Goal: Task Accomplishment & Management: Manage account settings

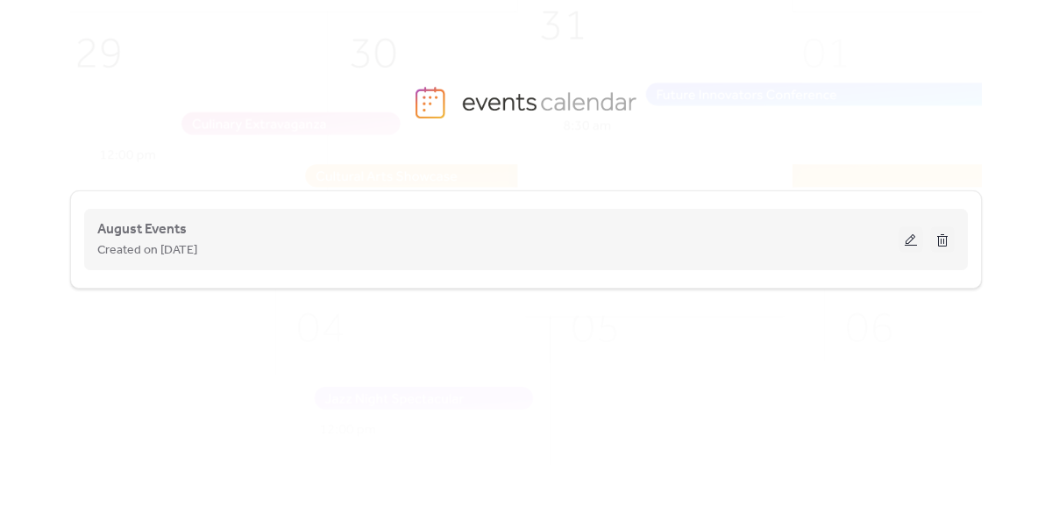
click at [761, 231] on div "August Events Created on [DATE]" at bounding box center [497, 239] width 801 height 42
click at [912, 245] on button at bounding box center [910, 239] width 25 height 26
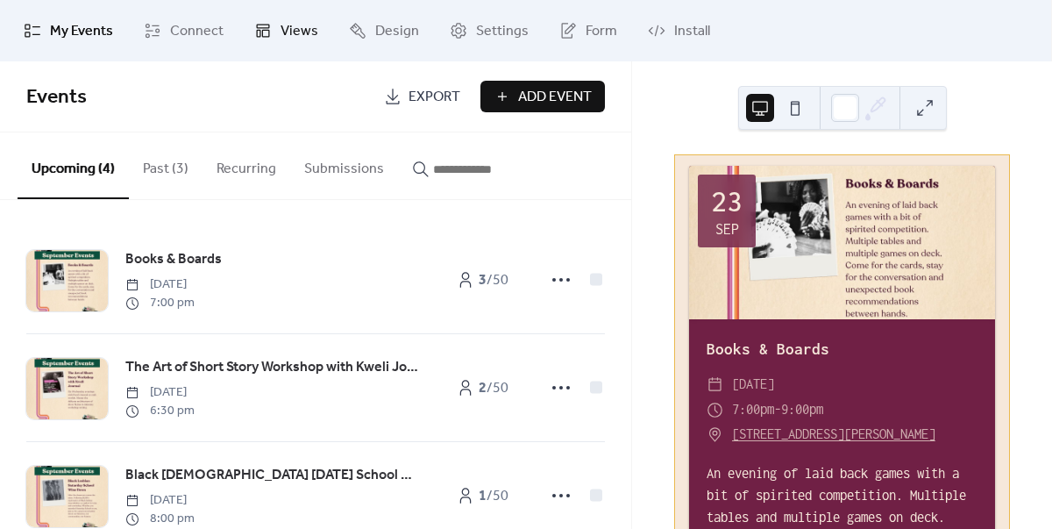
click at [283, 32] on span "Views" at bounding box center [299, 31] width 38 height 21
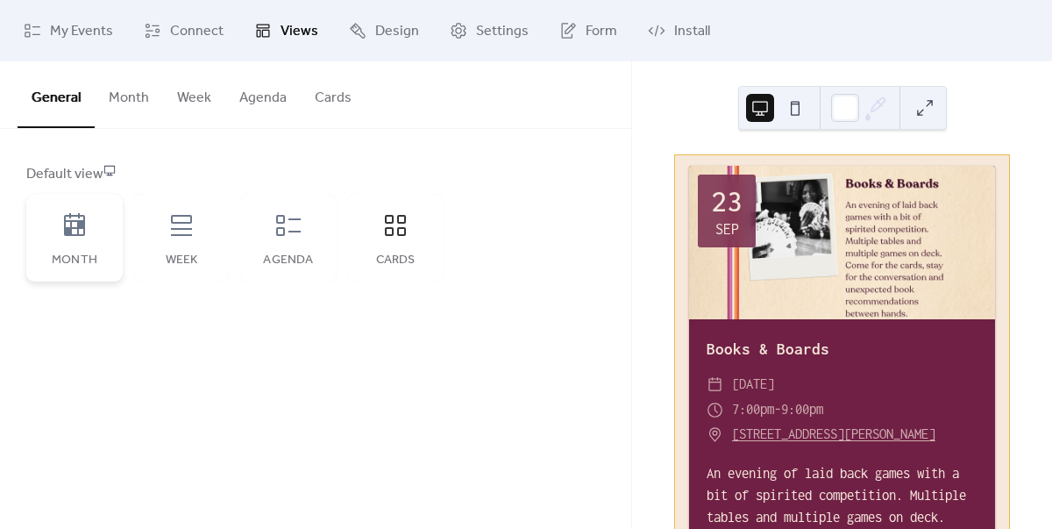
click at [74, 231] on icon at bounding box center [74, 225] width 28 height 28
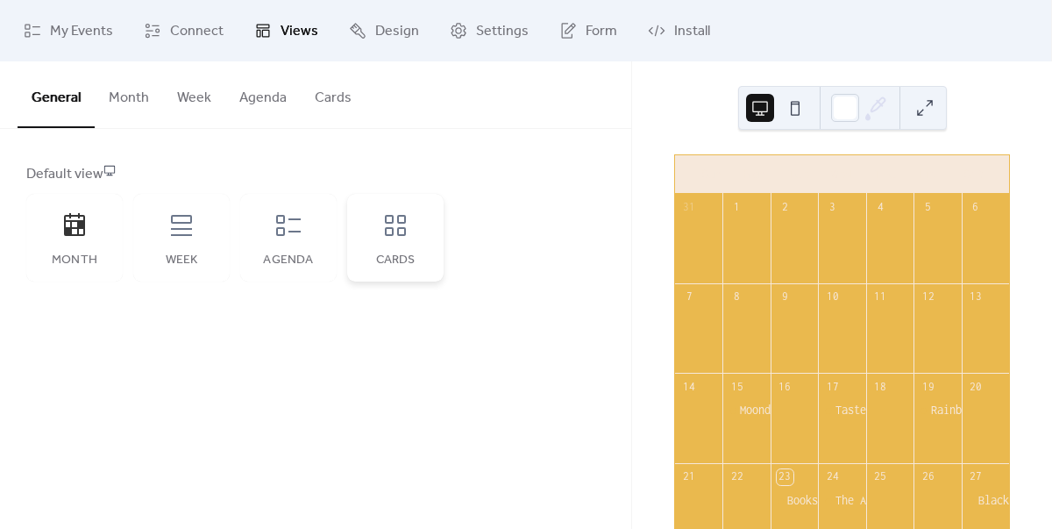
click at [390, 217] on icon at bounding box center [395, 225] width 28 height 28
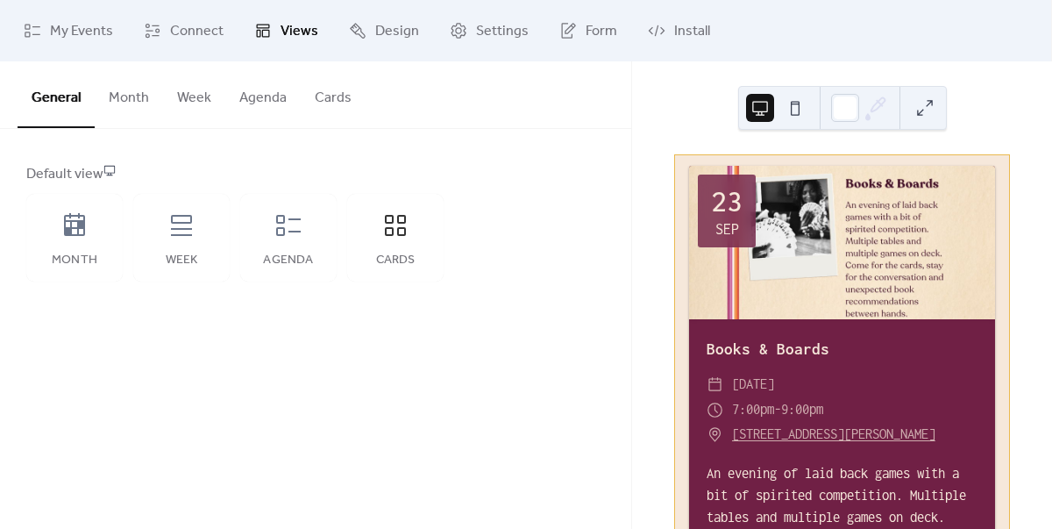
click at [340, 101] on button "Cards" at bounding box center [333, 93] width 65 height 65
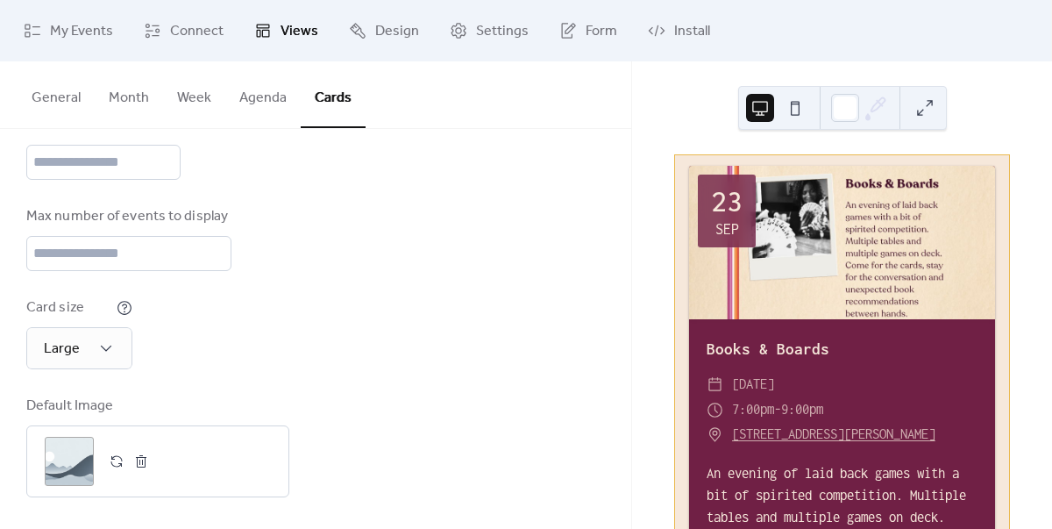
scroll to position [245, 0]
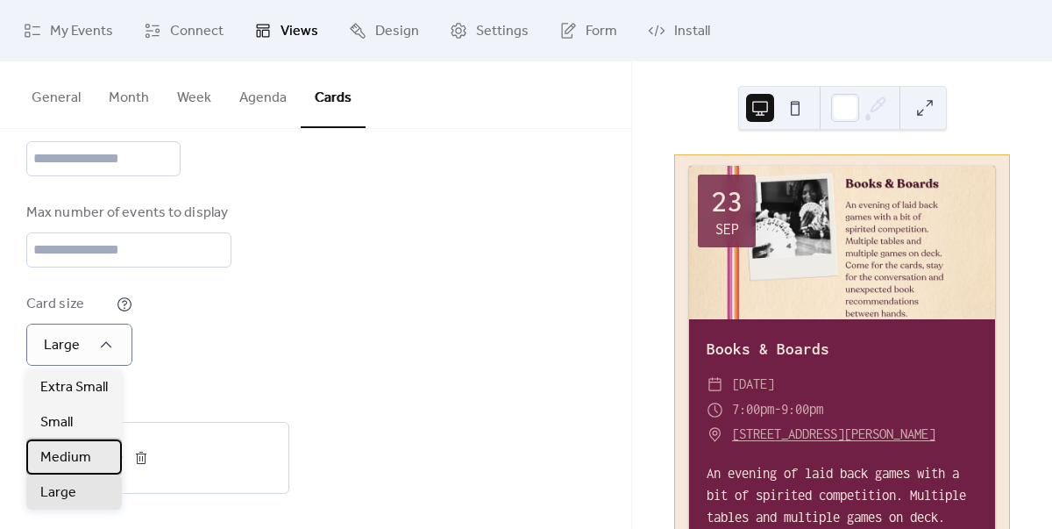
click at [67, 463] on span "Medium" at bounding box center [65, 457] width 51 height 21
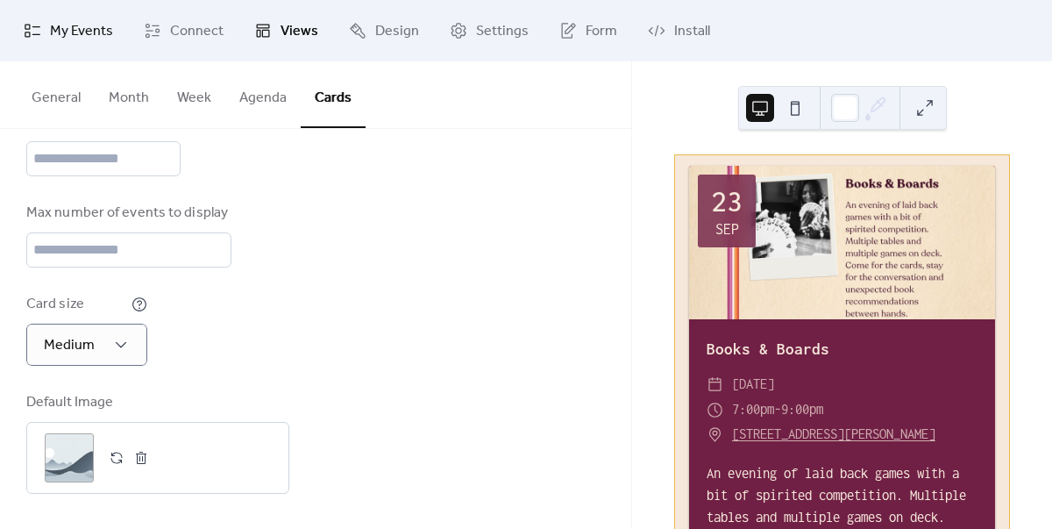
click at [85, 33] on span "My Events" at bounding box center [81, 31] width 63 height 21
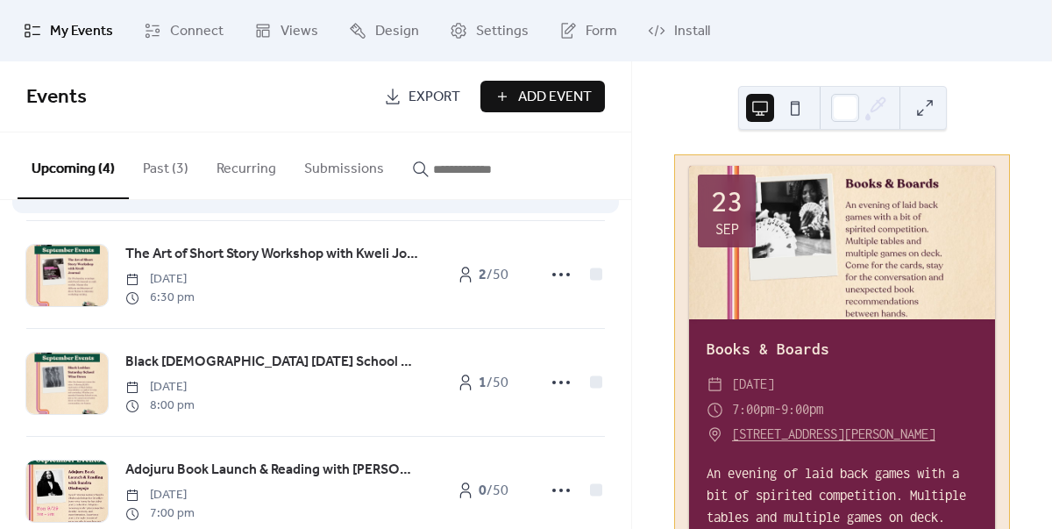
scroll to position [156, 0]
